Goal: Task Accomplishment & Management: Manage account settings

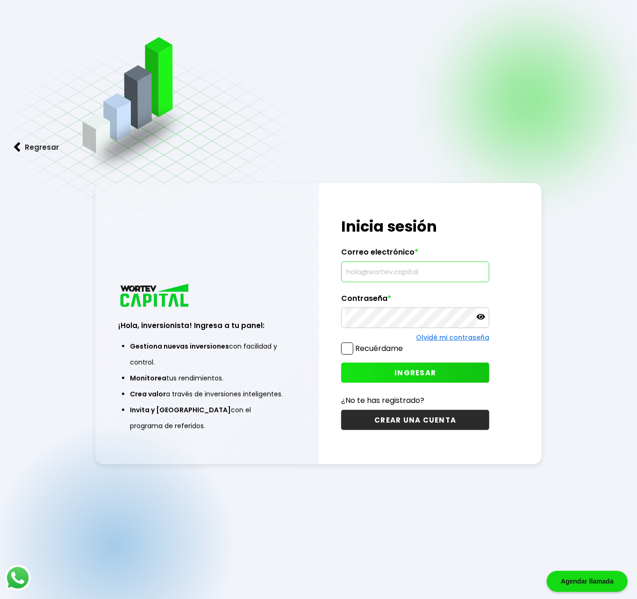
click at [383, 269] on input "text" at bounding box center [416, 272] width 140 height 20
paste input "[EMAIL_ADDRESS][DOMAIN_NAME]"
type input "[EMAIL_ADDRESS][DOMAIN_NAME]"
click at [396, 369] on span "INGRESAR" at bounding box center [416, 373] width 42 height 10
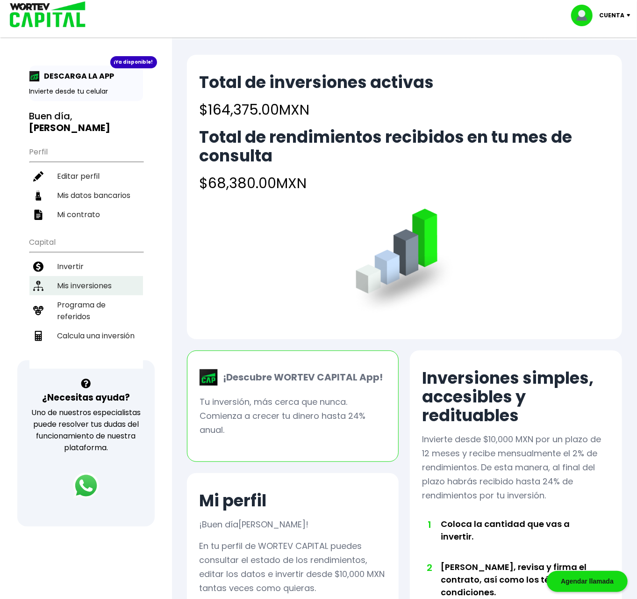
click at [89, 276] on li "Mis inversiones" at bounding box center [86, 285] width 114 height 19
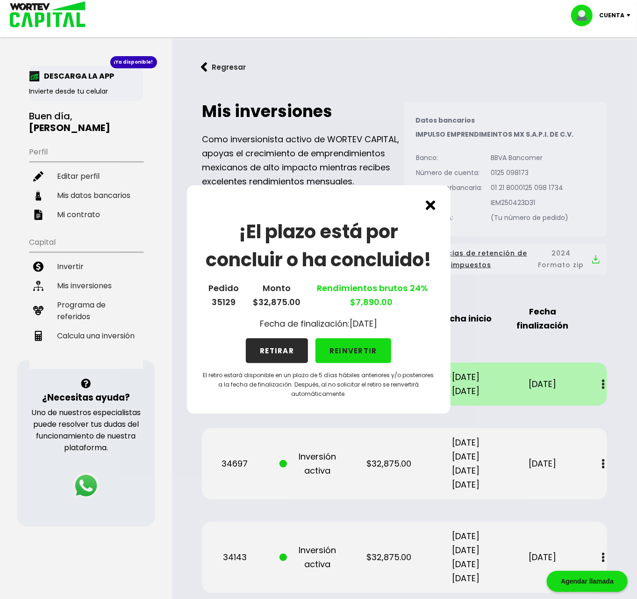
click at [350, 351] on button "REINVERTIR" at bounding box center [354, 350] width 76 height 25
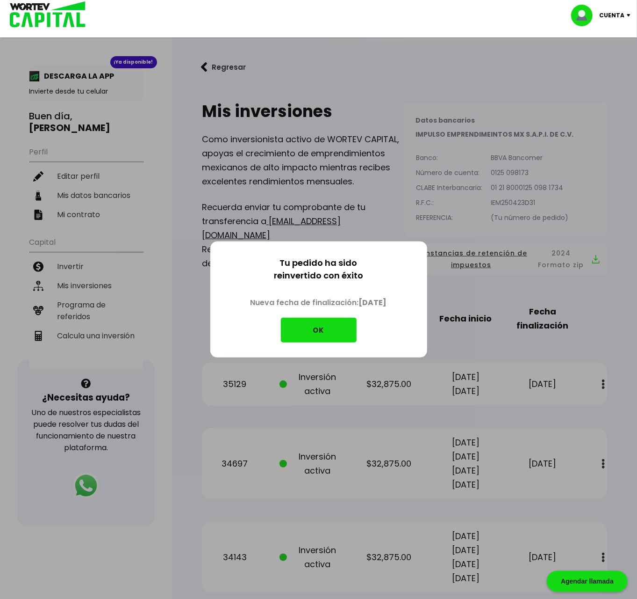
click at [333, 333] on button "OK" at bounding box center [319, 330] width 76 height 25
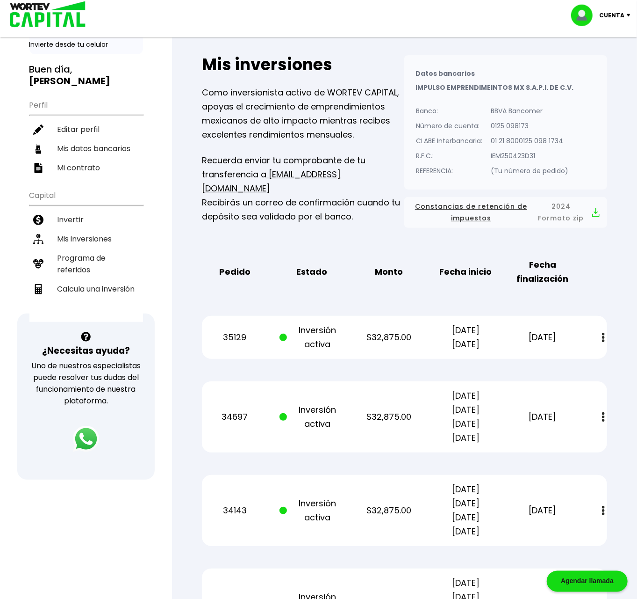
scroll to position [97, 0]
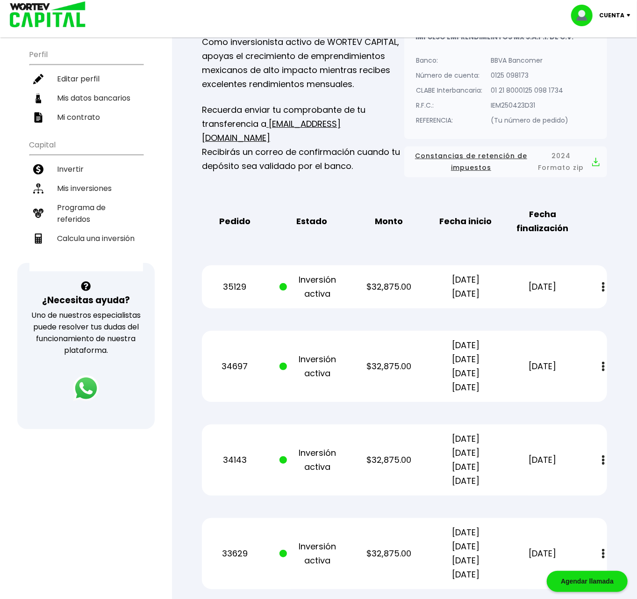
click at [601, 288] on button at bounding box center [603, 287] width 13 height 20
click at [527, 312] on link "Estado de cuenta" at bounding box center [539, 312] width 65 height 12
click at [602, 366] on button at bounding box center [603, 366] width 13 height 20
click at [543, 390] on link "Estado de cuenta" at bounding box center [539, 392] width 65 height 12
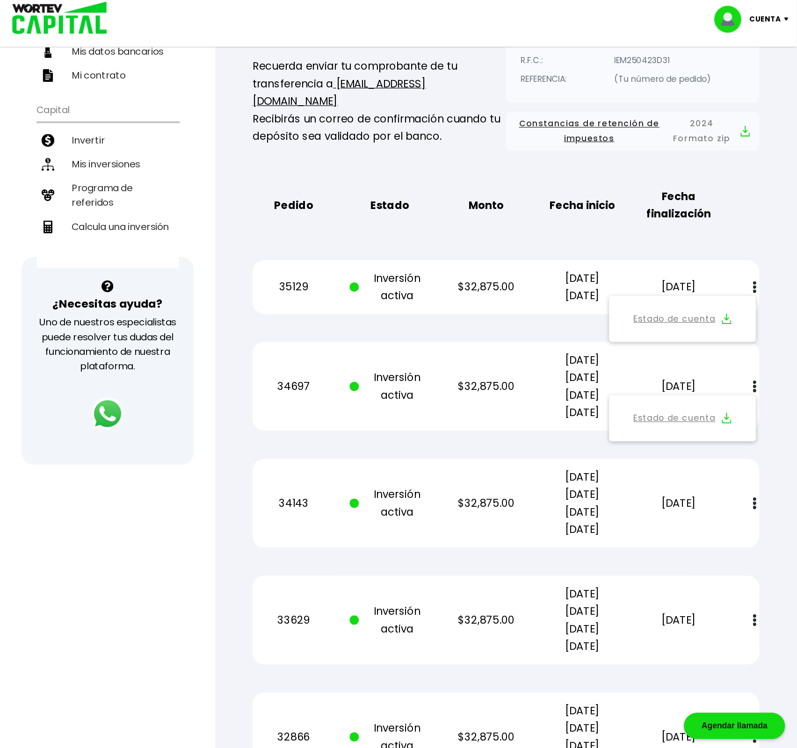
scroll to position [195, 0]
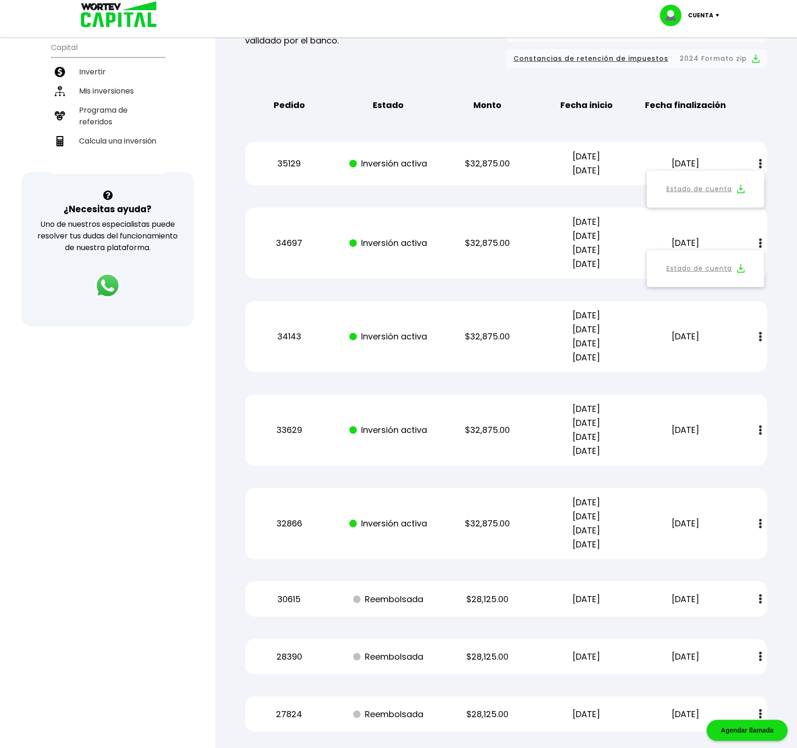
click at [637, 336] on button at bounding box center [760, 337] width 13 height 20
click at [637, 360] on link "Estado de cuenta" at bounding box center [698, 362] width 65 height 12
click at [637, 432] on img at bounding box center [760, 431] width 3 height 10
click at [637, 455] on link "Estado de cuenta" at bounding box center [698, 456] width 65 height 12
click at [637, 524] on img at bounding box center [760, 524] width 3 height 10
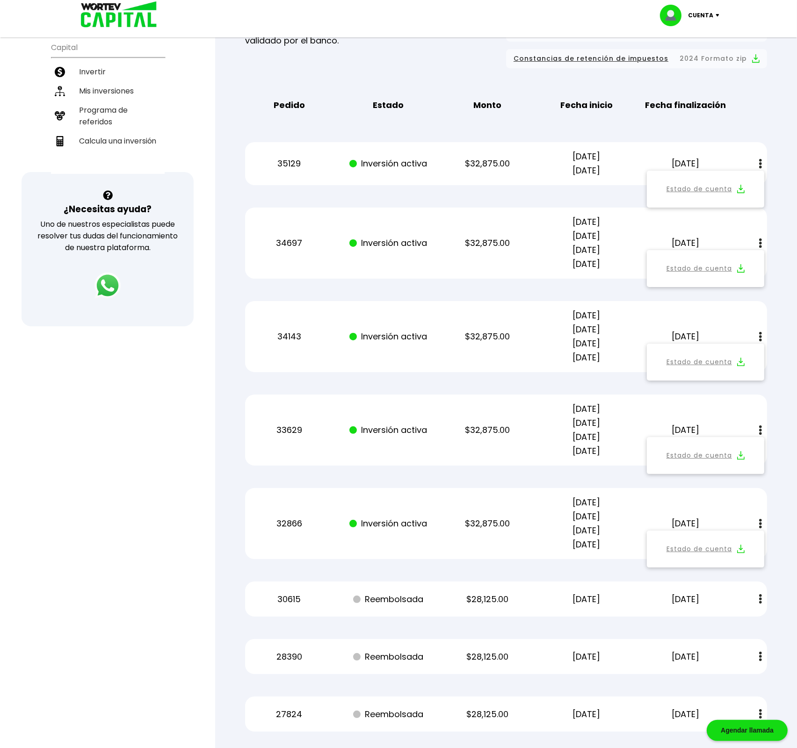
click at [637, 546] on link "Estado de cuenta" at bounding box center [698, 549] width 65 height 12
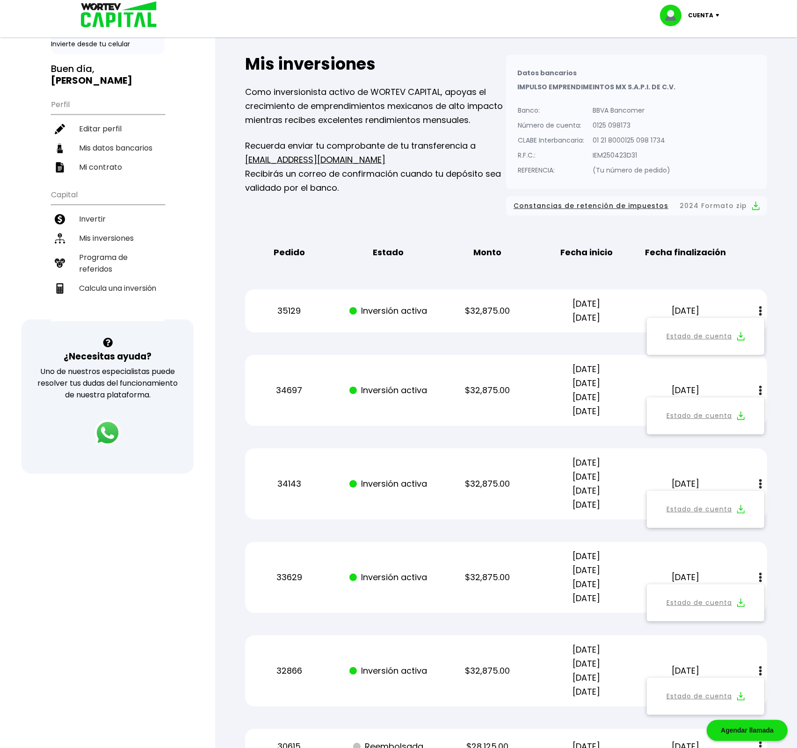
scroll to position [0, 0]
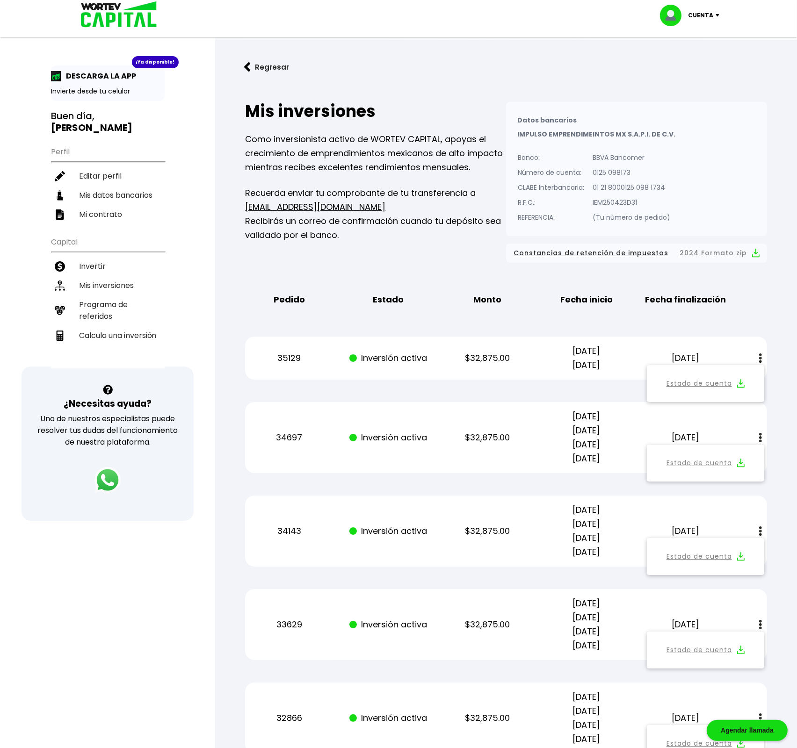
click at [637, 18] on p "Cuenta" at bounding box center [700, 15] width 25 height 14
click at [637, 62] on li "Cerrar sesión" at bounding box center [690, 62] width 75 height 19
